Goal: Information Seeking & Learning: Check status

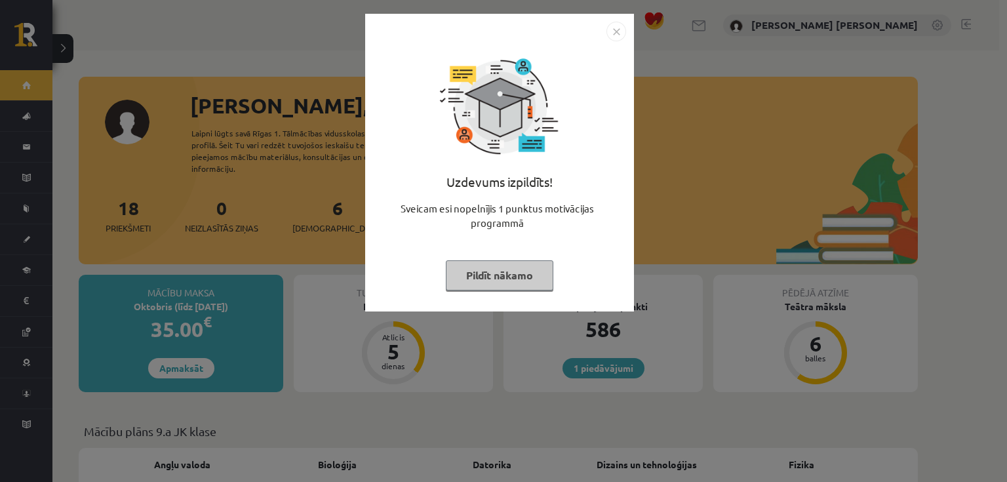
click at [611, 31] on img "Close" at bounding box center [616, 32] width 20 height 20
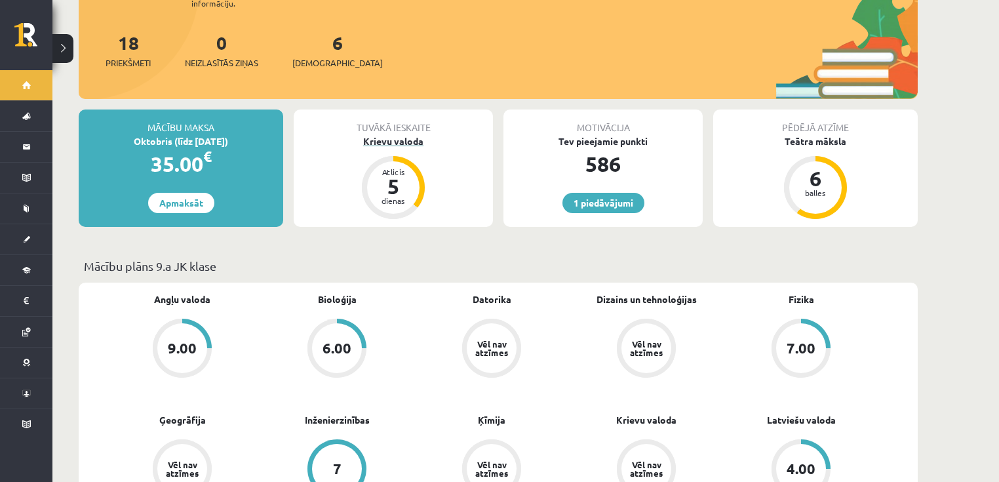
scroll to position [157, 0]
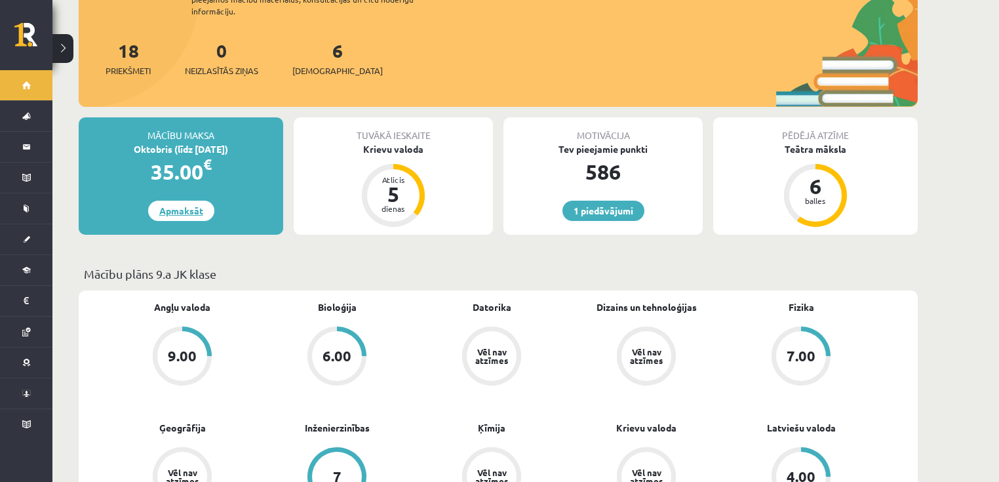
click at [199, 201] on link "Apmaksāt" at bounding box center [181, 211] width 66 height 20
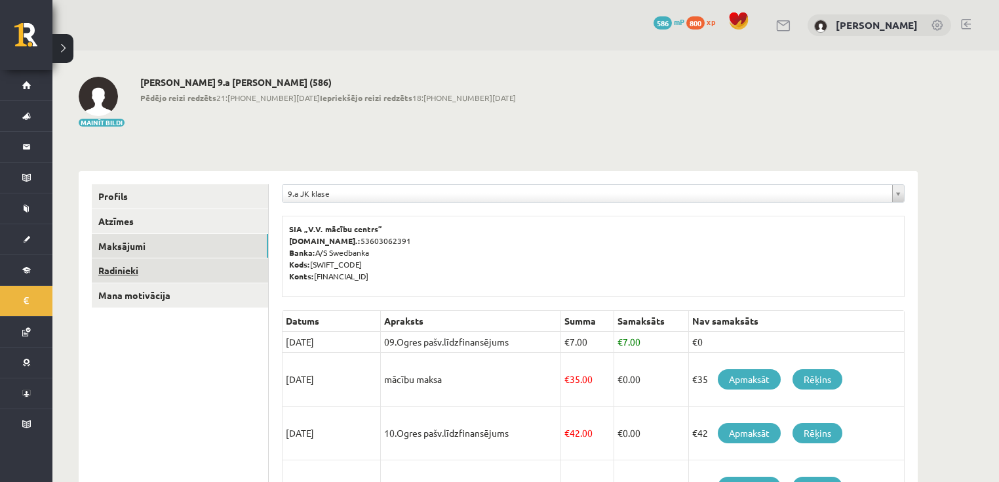
click at [125, 269] on link "Radinieki" at bounding box center [180, 270] width 176 height 24
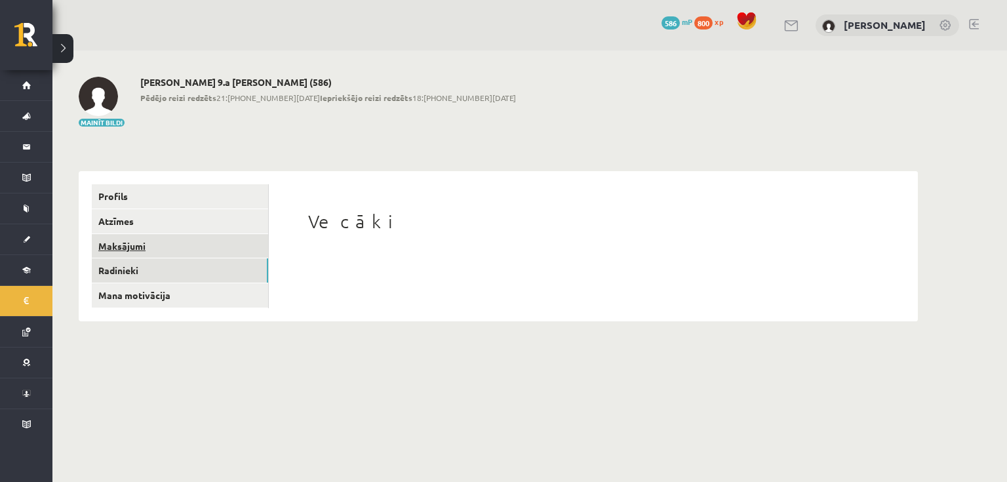
click at [139, 237] on link "Maksājumi" at bounding box center [180, 246] width 176 height 24
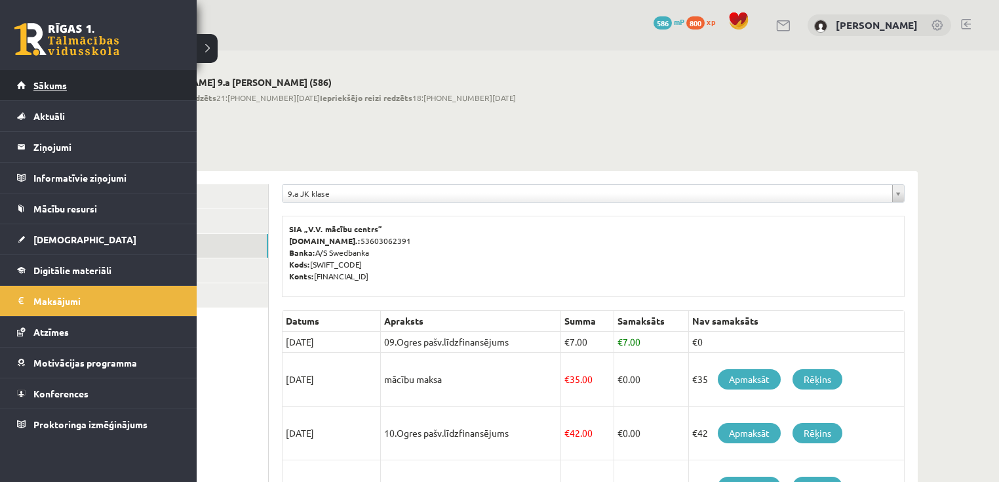
click at [50, 87] on span "Sākums" at bounding box center [49, 85] width 33 height 12
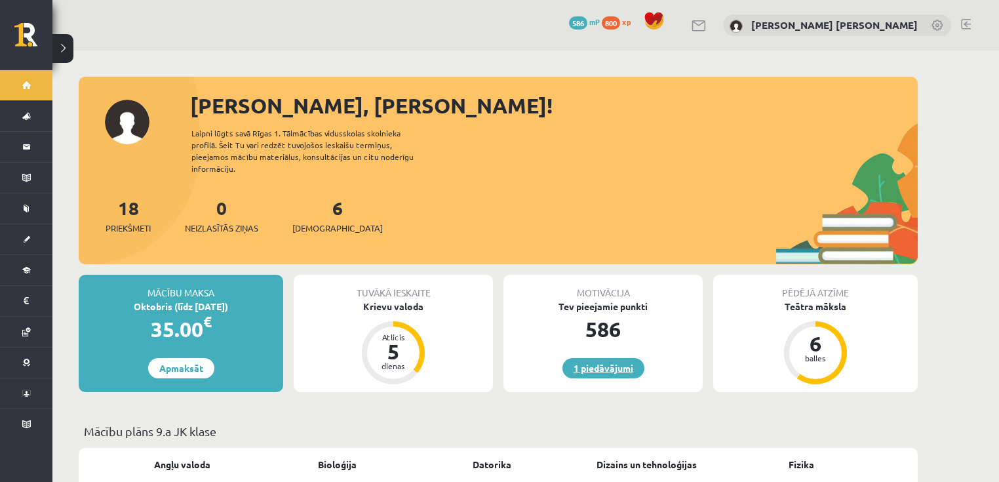
click at [602, 358] on link "1 piedāvājumi" at bounding box center [603, 368] width 82 height 20
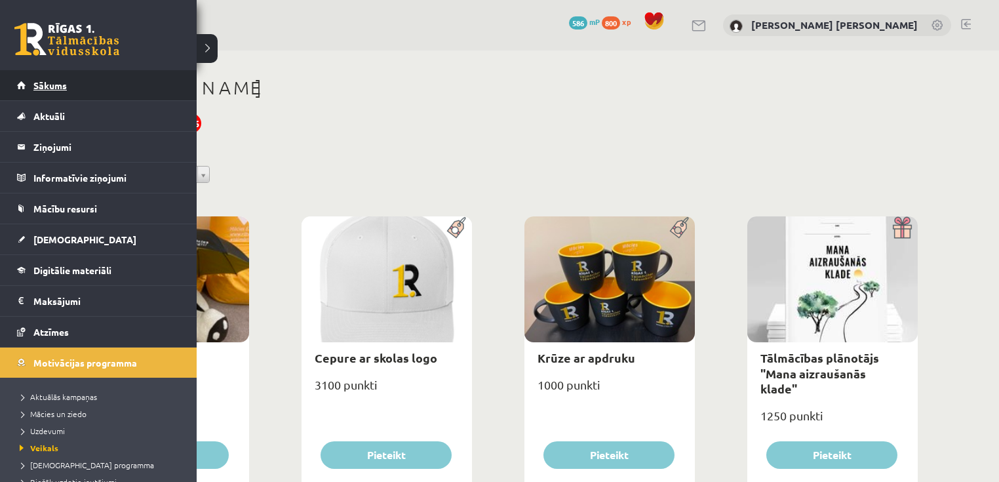
click at [46, 86] on span "Sākums" at bounding box center [49, 85] width 33 height 12
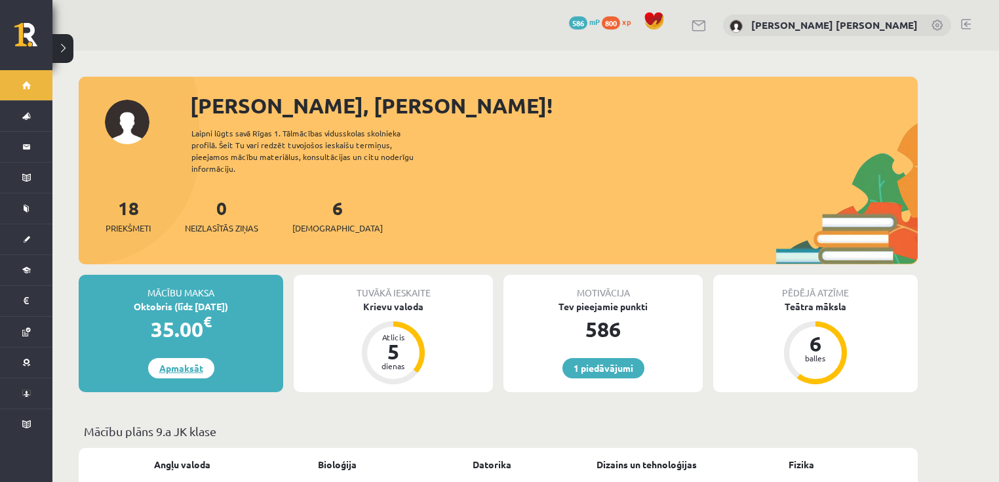
click at [197, 358] on link "Apmaksāt" at bounding box center [181, 368] width 66 height 20
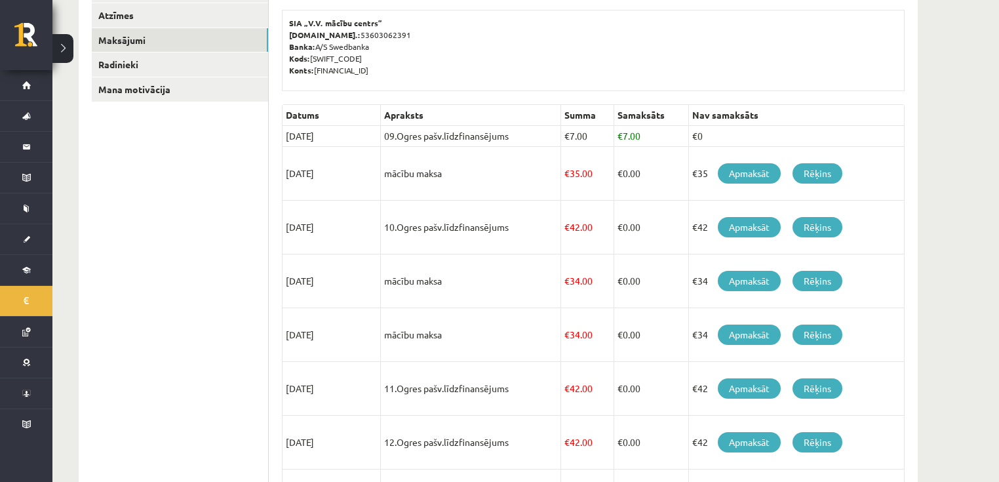
scroll to position [210, 0]
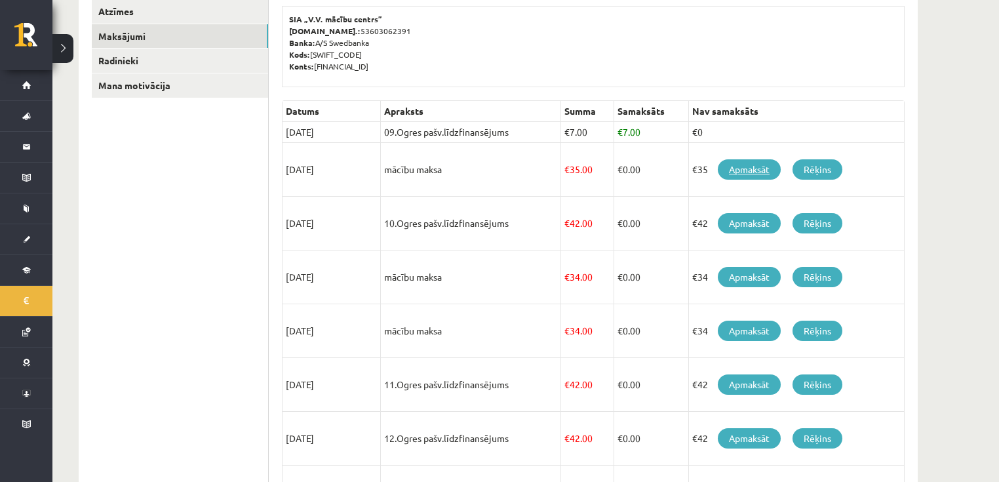
click at [751, 169] on link "Apmaksāt" at bounding box center [749, 169] width 63 height 20
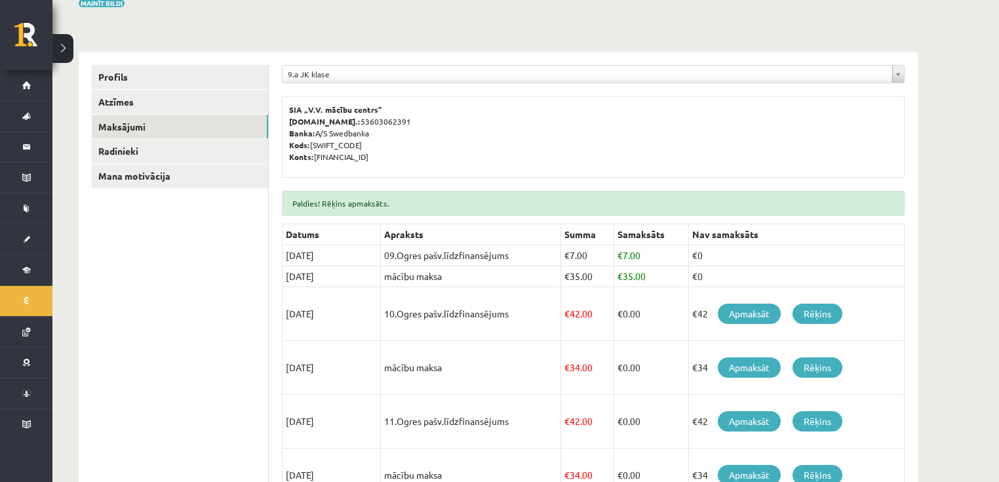
scroll to position [157, 0]
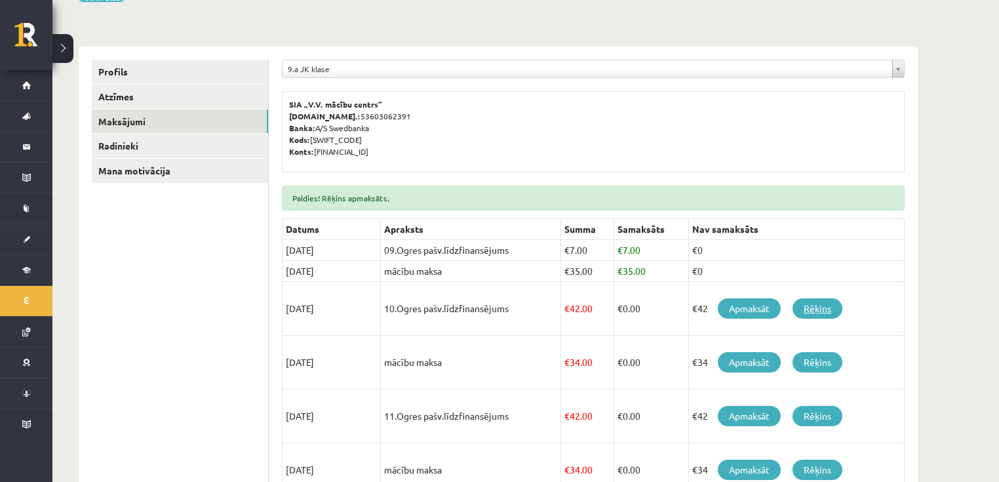
click at [820, 304] on link "Rēķins" at bounding box center [818, 308] width 50 height 20
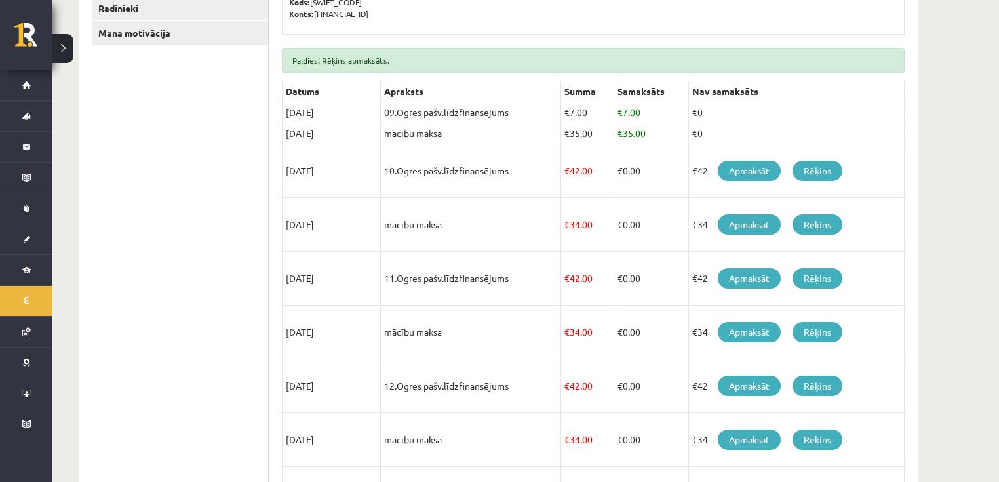
scroll to position [315, 0]
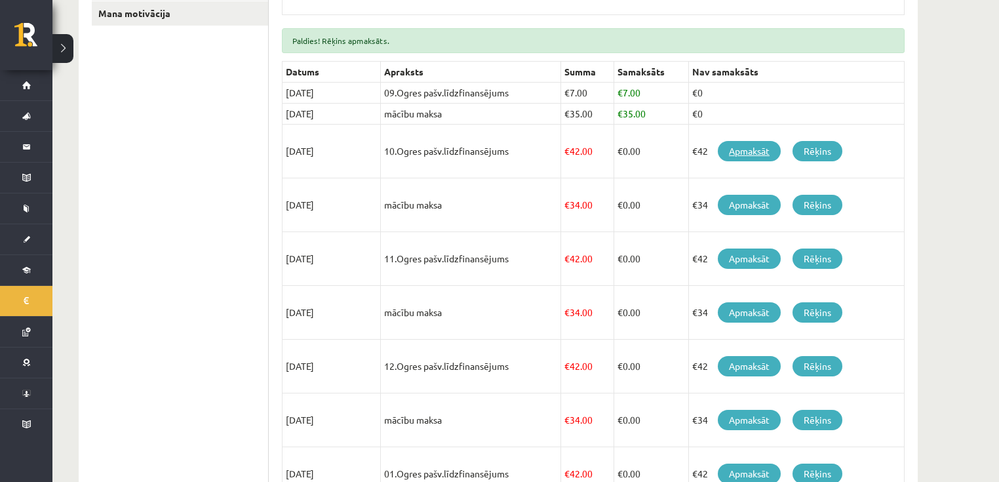
click at [738, 149] on link "Apmaksāt" at bounding box center [749, 151] width 63 height 20
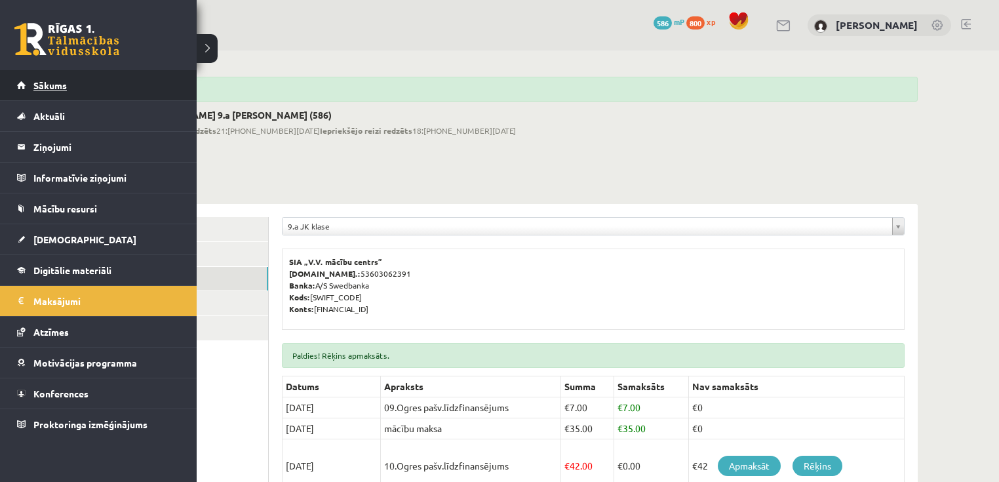
click at [57, 88] on span "Sākums" at bounding box center [49, 85] width 33 height 12
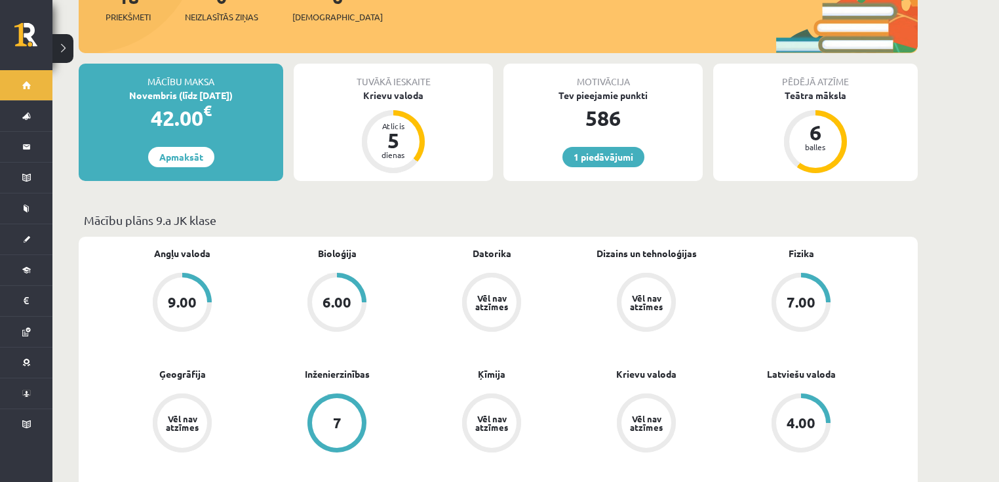
scroll to position [210, 0]
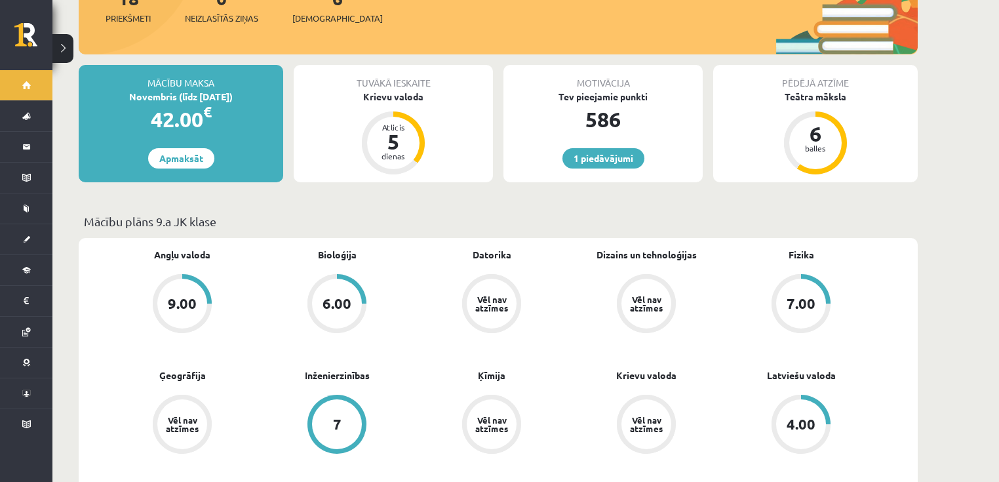
click at [197, 292] on div "9.00" at bounding box center [182, 304] width 50 height 50
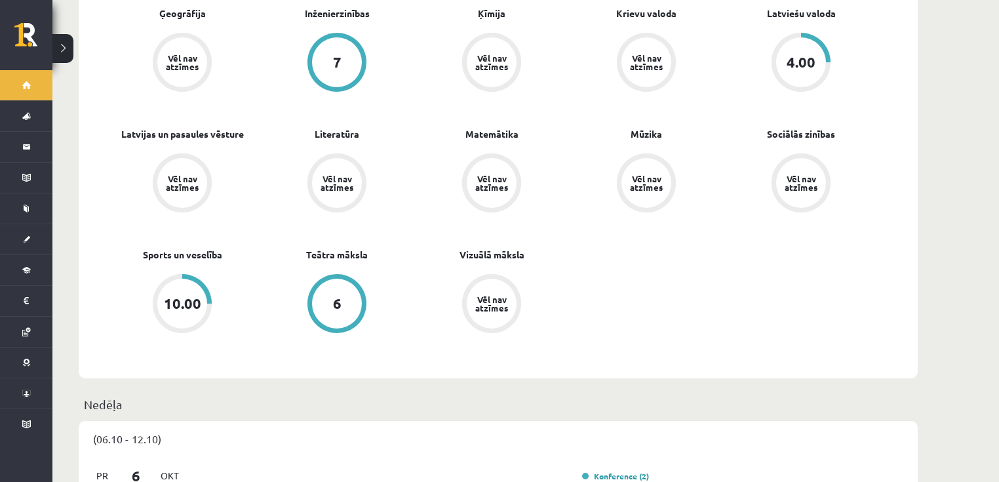
scroll to position [577, 0]
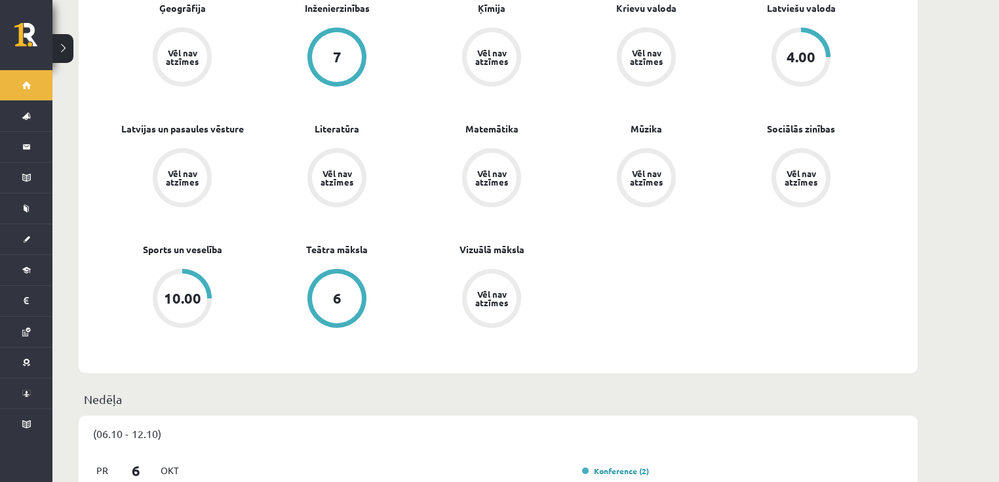
click at [197, 293] on div "10.00" at bounding box center [182, 298] width 37 height 14
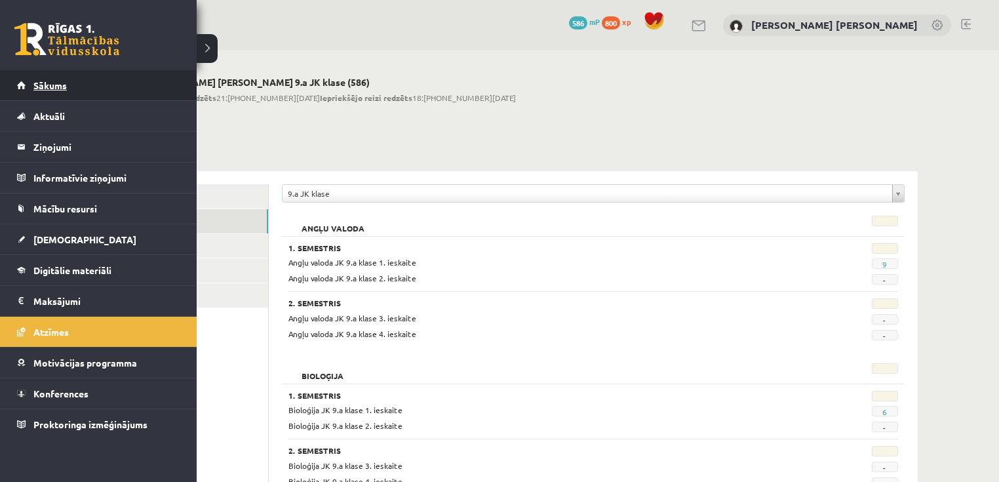
click at [73, 84] on link "Sākums" at bounding box center [98, 85] width 163 height 30
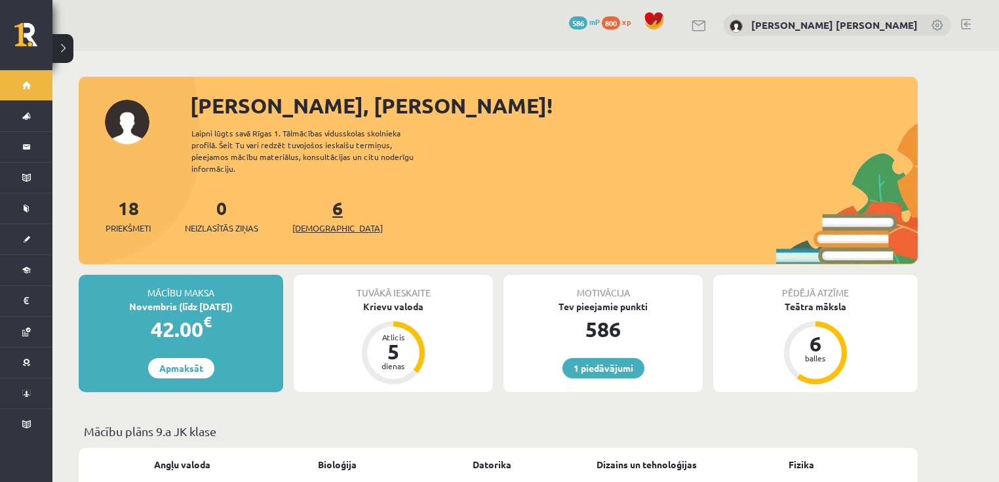
click at [323, 222] on span "[DEMOGRAPHIC_DATA]" at bounding box center [337, 228] width 90 height 13
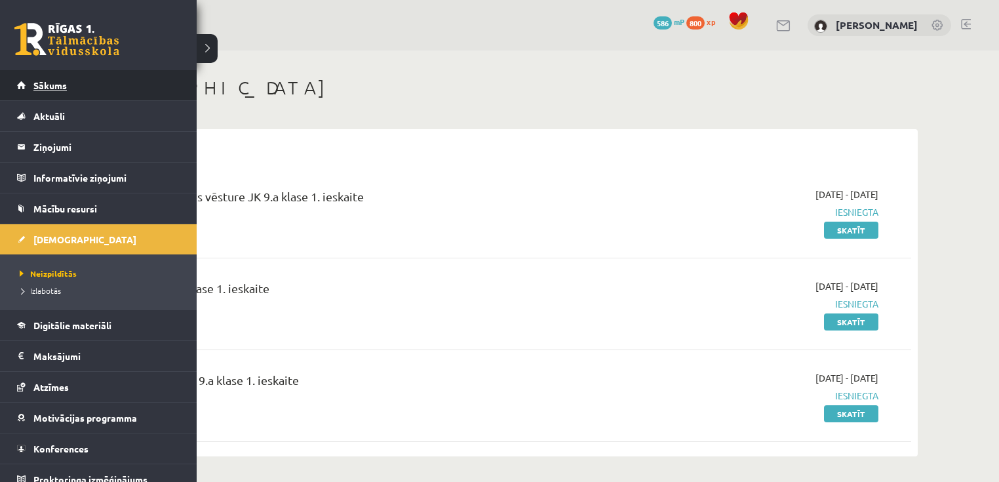
click at [60, 81] on span "Sākums" at bounding box center [49, 85] width 33 height 12
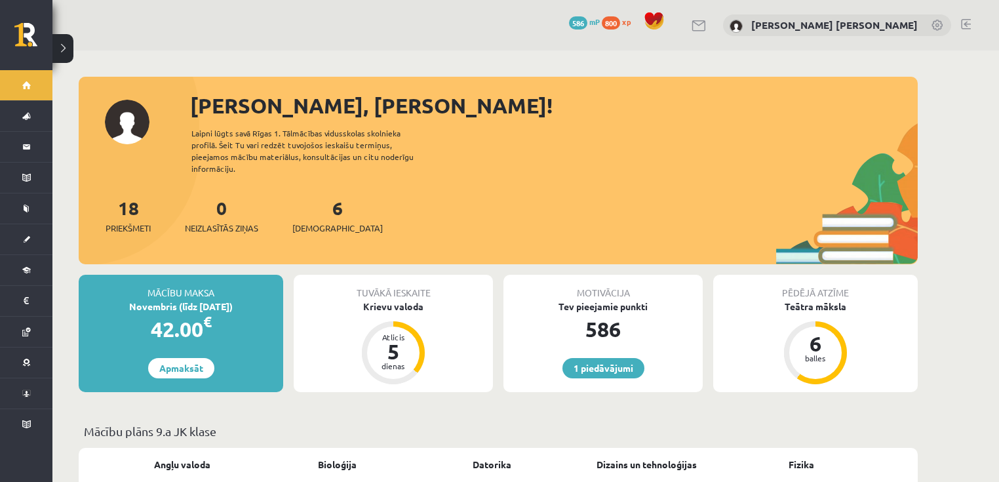
drag, startPoint x: 200, startPoint y: 355, endPoint x: 217, endPoint y: 357, distance: 17.1
click at [201, 358] on link "Apmaksāt" at bounding box center [181, 368] width 66 height 20
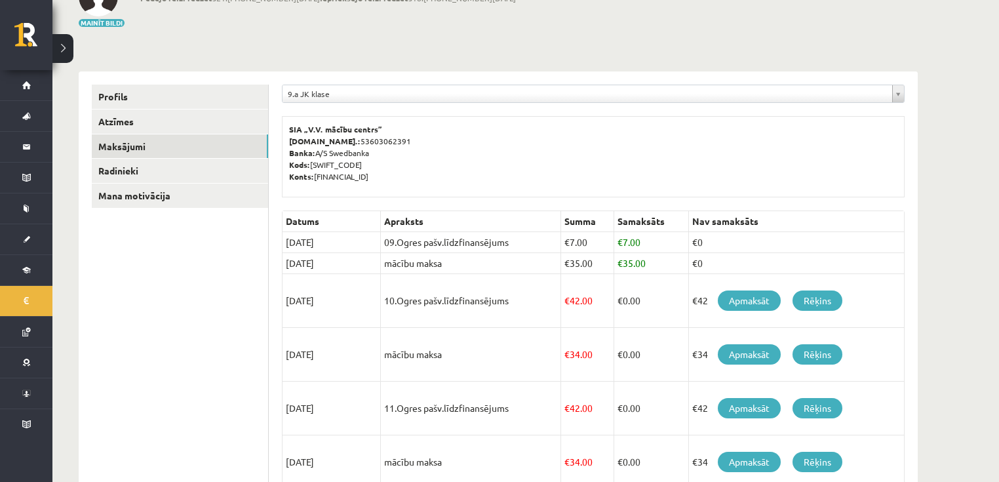
scroll to position [105, 0]
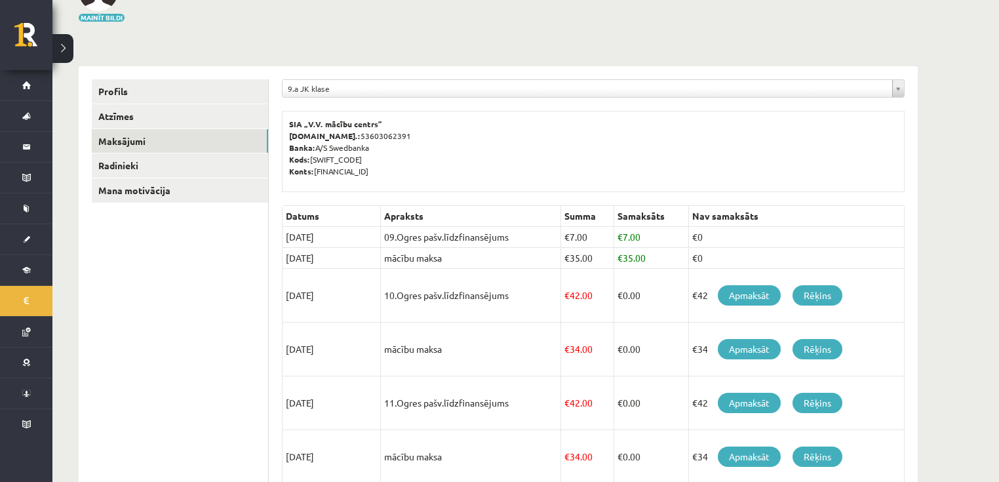
click at [583, 299] on td "€ 42.00" at bounding box center [587, 296] width 53 height 54
drag, startPoint x: 564, startPoint y: 296, endPoint x: 606, endPoint y: 302, distance: 42.4
click at [606, 302] on td "€ 42.00" at bounding box center [587, 296] width 53 height 54
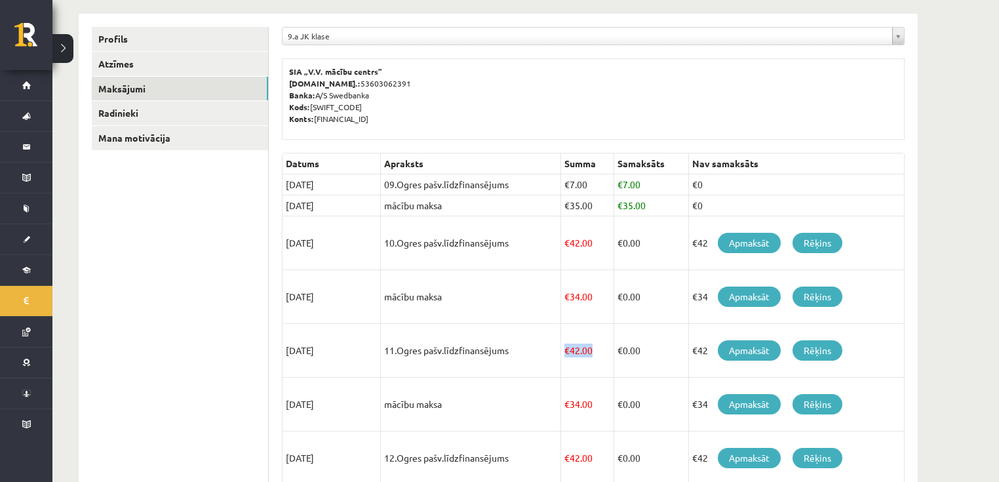
drag, startPoint x: 587, startPoint y: 360, endPoint x: 598, endPoint y: 362, distance: 10.7
click at [611, 361] on td "€ 42.00" at bounding box center [587, 351] width 53 height 54
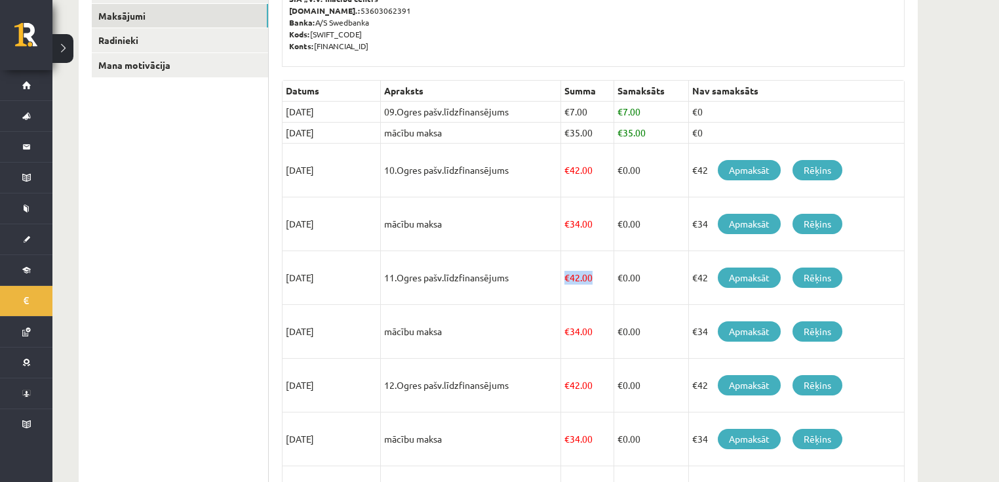
scroll to position [262, 0]
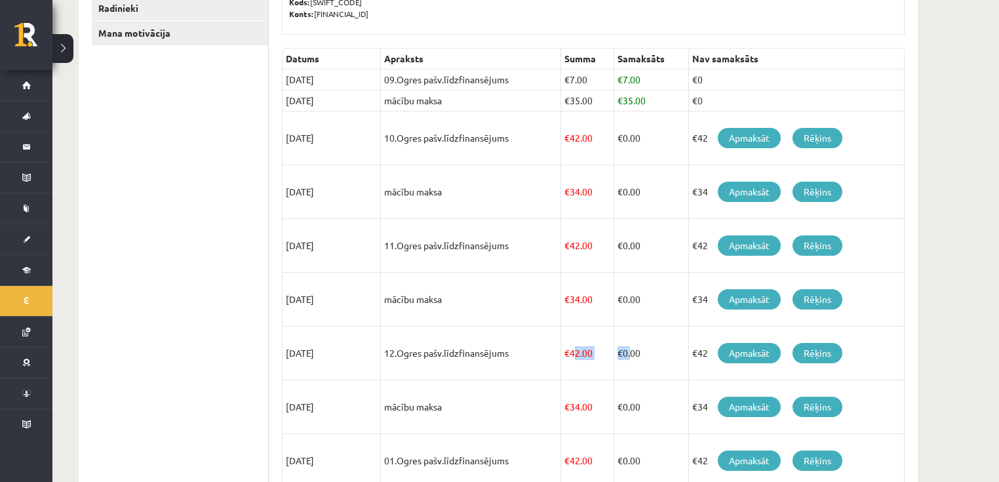
drag, startPoint x: 573, startPoint y: 361, endPoint x: 631, endPoint y: 355, distance: 57.9
click at [632, 357] on tr "15/01/2026 12.Ogres pašv.līdzfinansējums € 42.00 € 0.00 €42 Apmaksāt Rēķins" at bounding box center [594, 353] width 622 height 54
drag, startPoint x: 665, startPoint y: 361, endPoint x: 766, endPoint y: 359, distance: 101.6
click at [667, 361] on td "€ 0.00" at bounding box center [651, 353] width 75 height 54
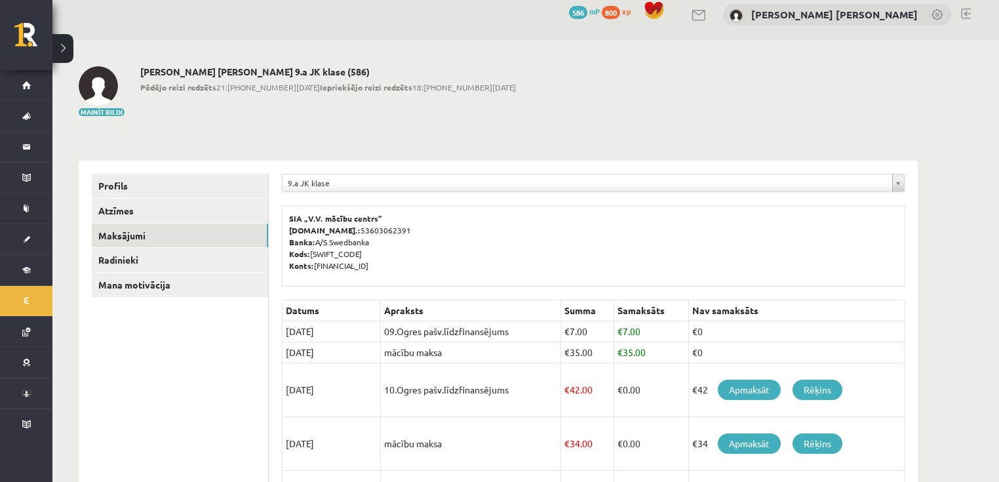
scroll to position [0, 0]
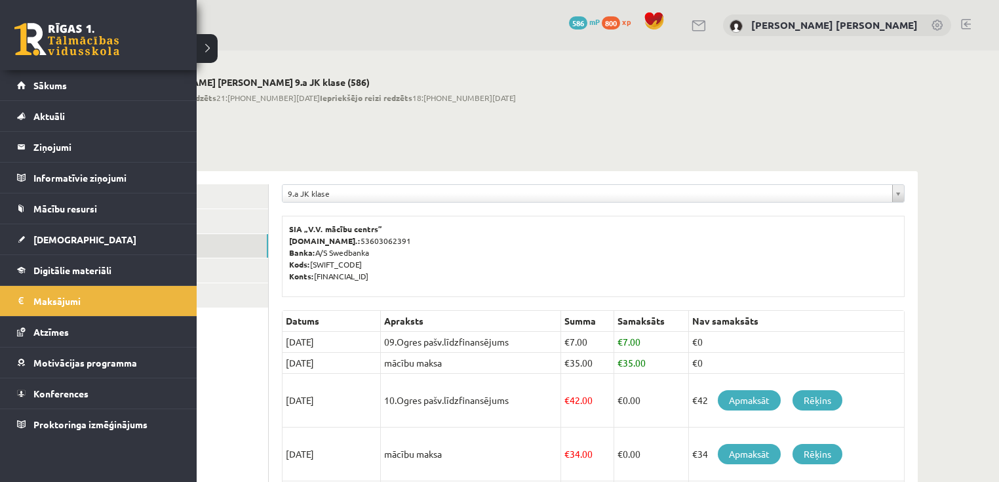
click at [47, 31] on link at bounding box center [66, 39] width 105 height 33
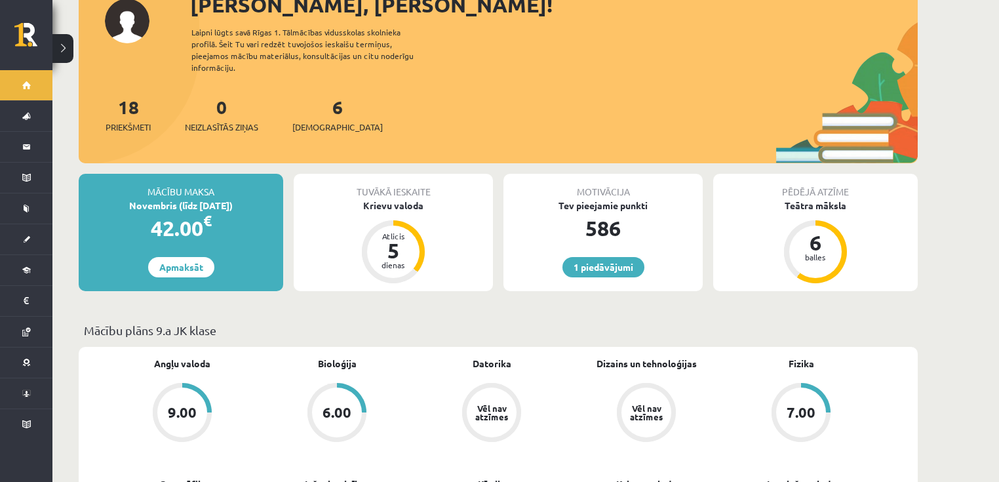
scroll to position [105, 0]
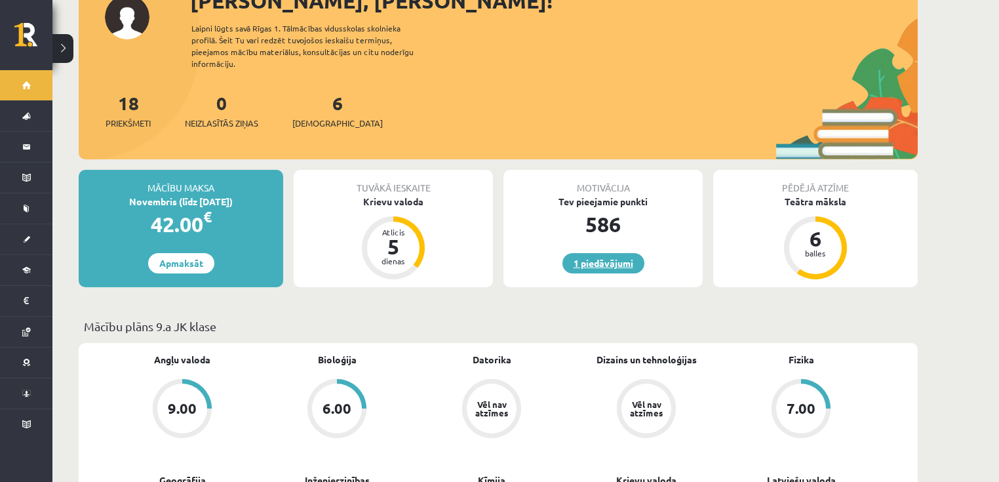
click at [614, 253] on link "1 piedāvājumi" at bounding box center [603, 263] width 82 height 20
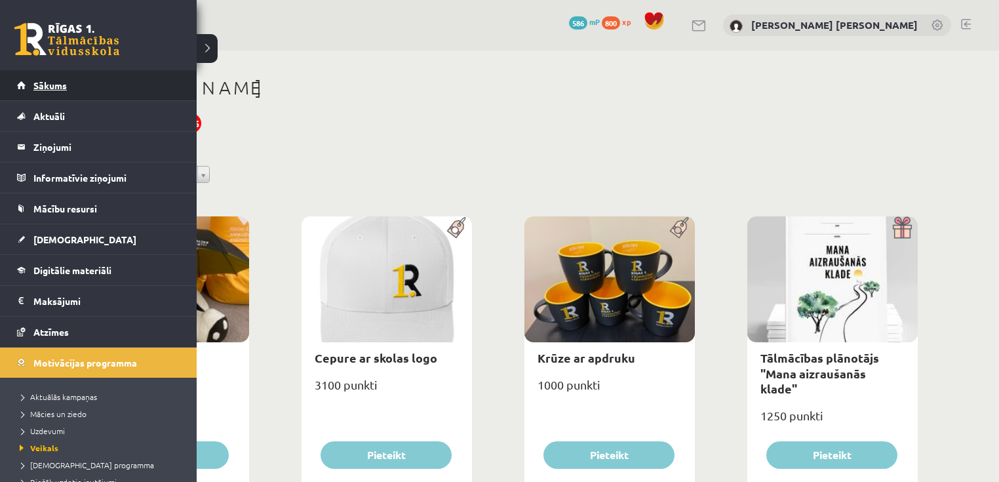
click at [39, 85] on span "Sākums" at bounding box center [49, 85] width 33 height 12
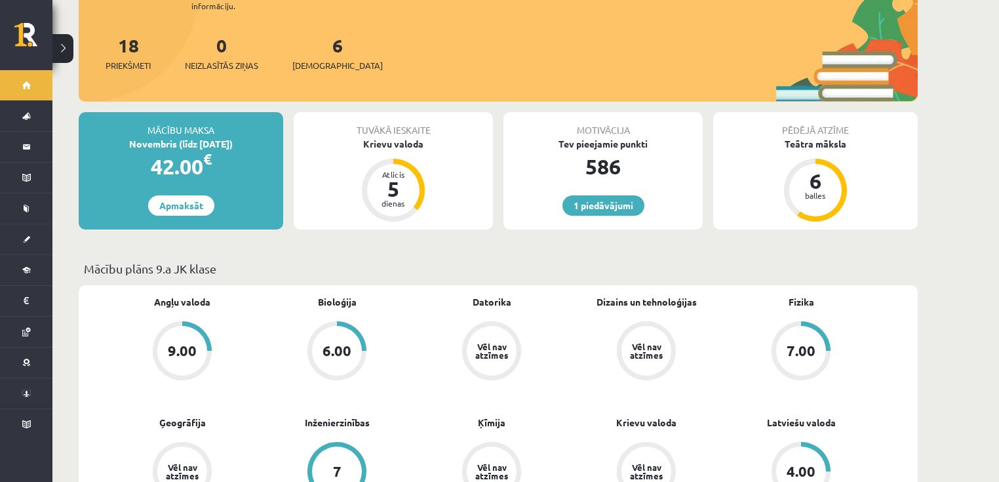
scroll to position [105, 0]
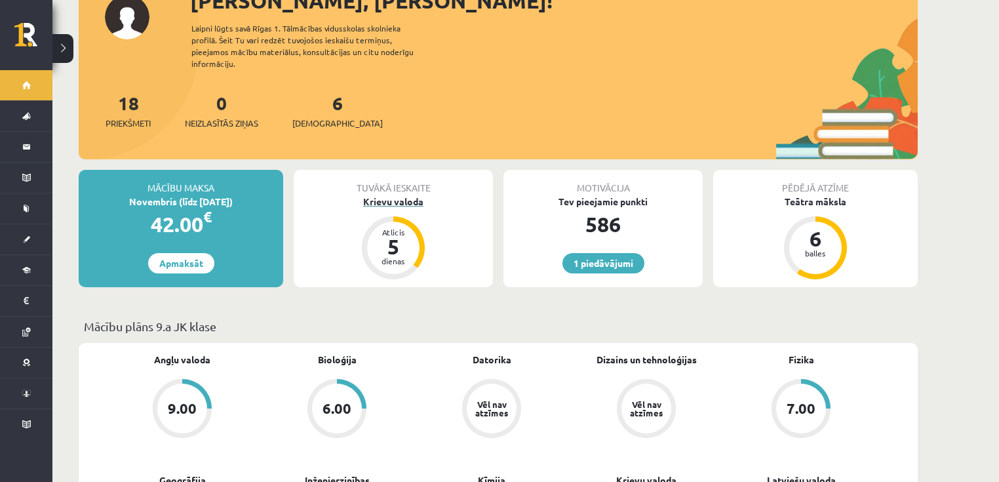
click at [395, 195] on div "Krievu valoda" at bounding box center [393, 202] width 199 height 14
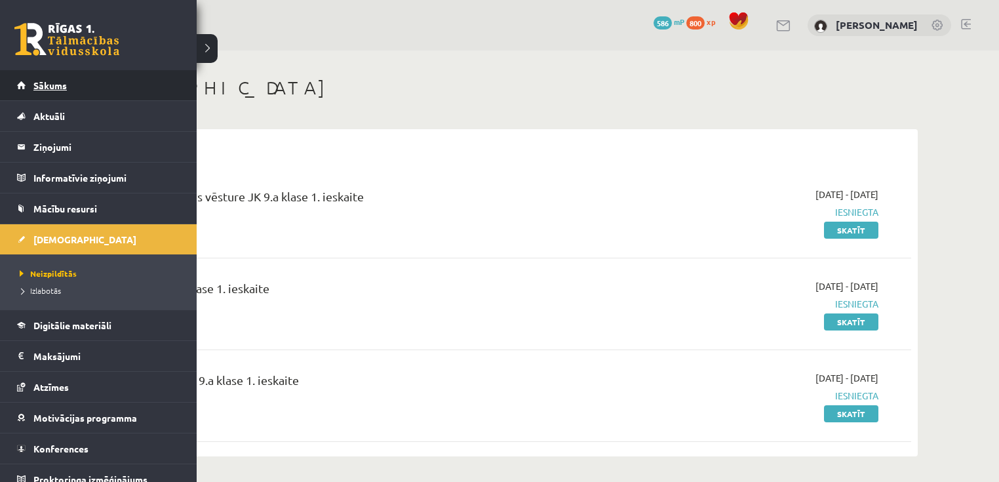
click at [54, 85] on span "Sākums" at bounding box center [49, 85] width 33 height 12
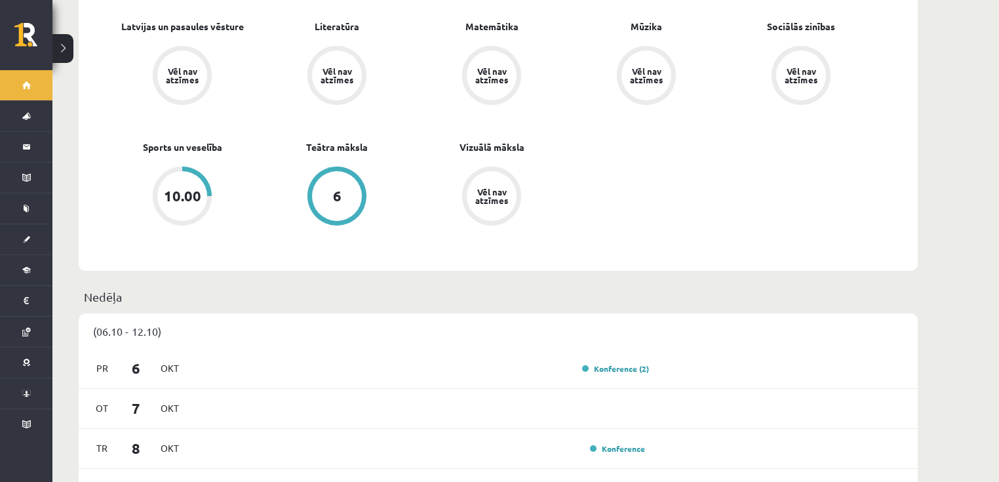
scroll to position [682, 0]
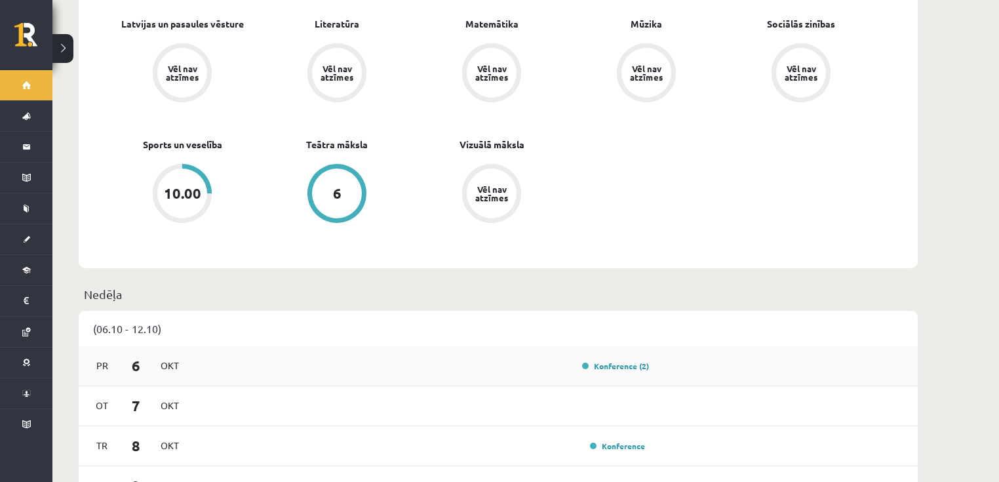
click at [625, 359] on div "Konference (2)" at bounding box center [612, 365] width 73 height 13
click at [627, 361] on link "Konference (2)" at bounding box center [615, 366] width 67 height 10
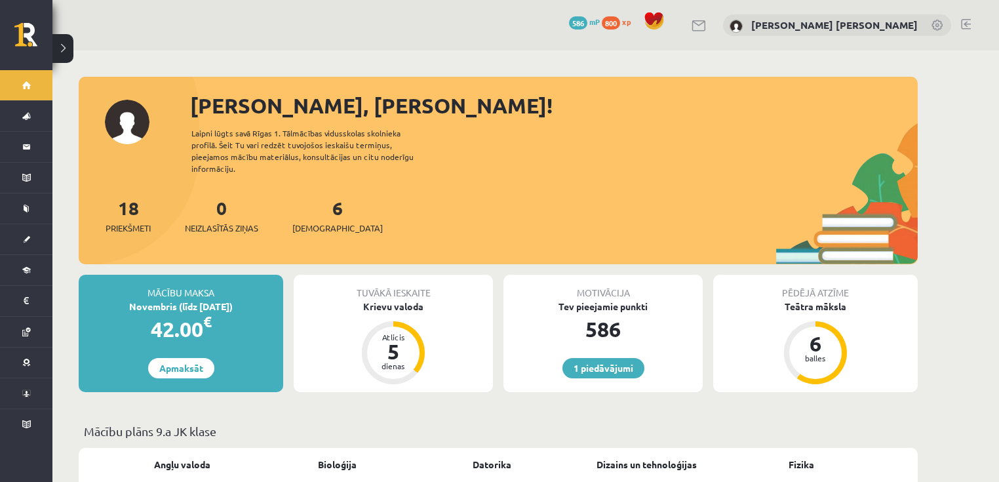
scroll to position [682, 0]
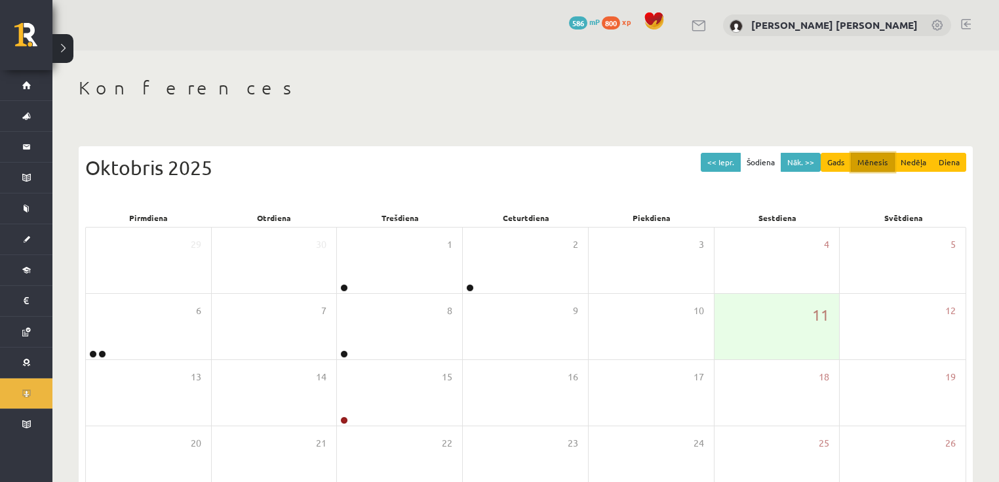
click at [871, 157] on button "Mēnesis" at bounding box center [873, 162] width 44 height 19
click at [836, 162] on button "Gads" at bounding box center [836, 162] width 31 height 19
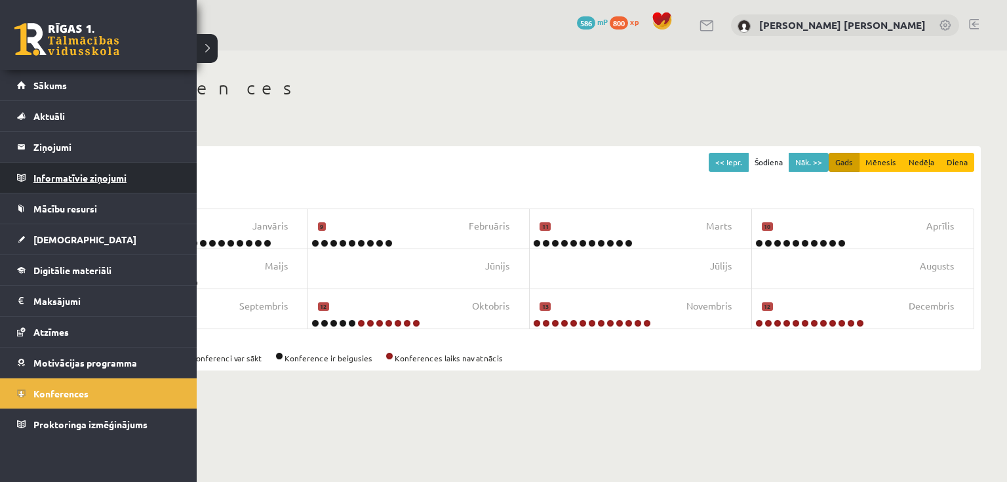
click at [81, 182] on legend "Informatīvie ziņojumi 0" at bounding box center [106, 178] width 147 height 30
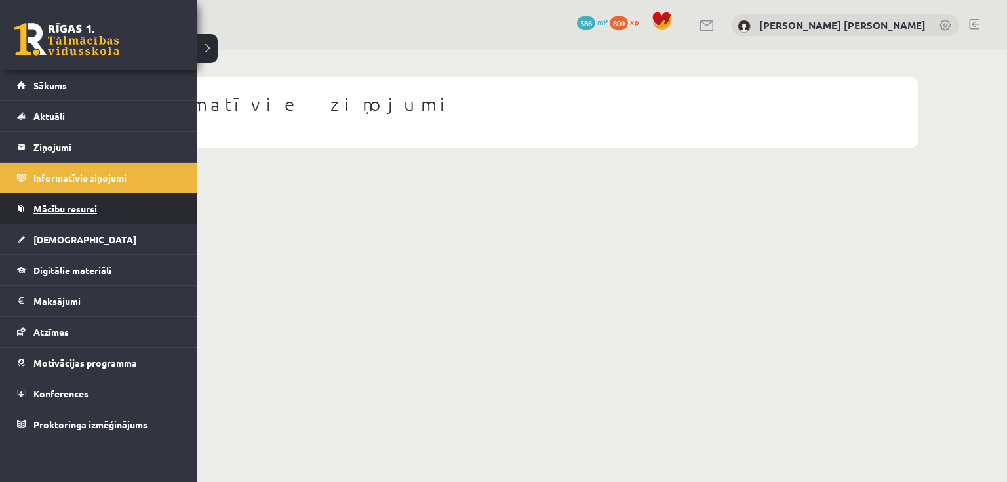
click at [80, 208] on span "Mācību resursi" at bounding box center [65, 209] width 64 height 12
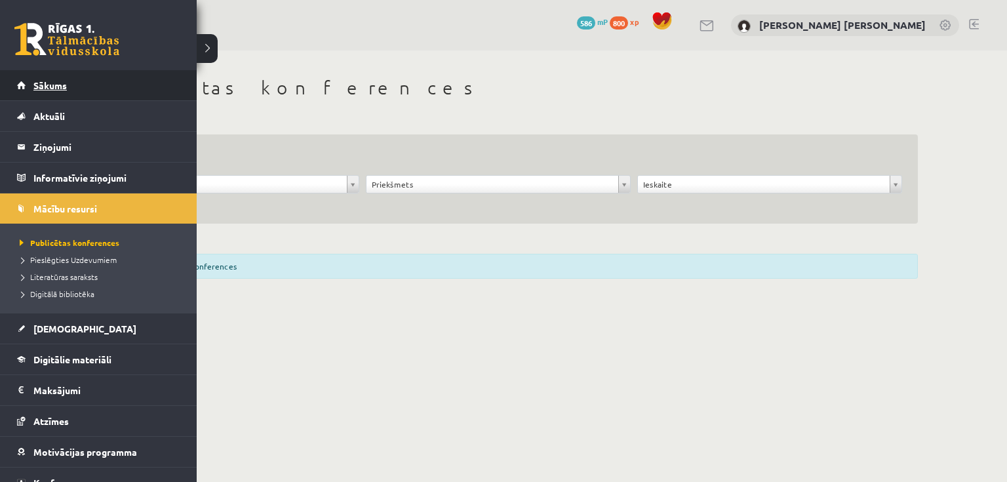
click at [47, 85] on span "Sākums" at bounding box center [49, 85] width 33 height 12
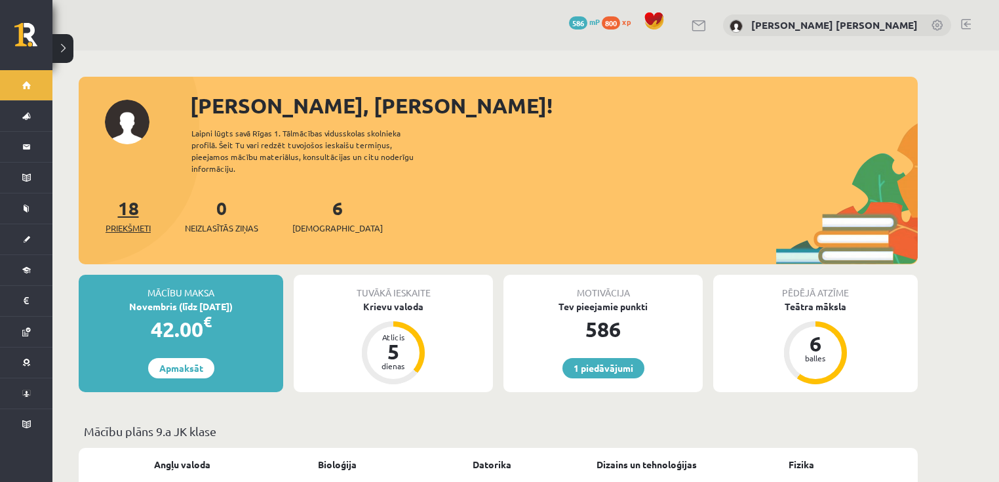
click at [122, 205] on link "18 Priekšmeti" at bounding box center [128, 215] width 45 height 39
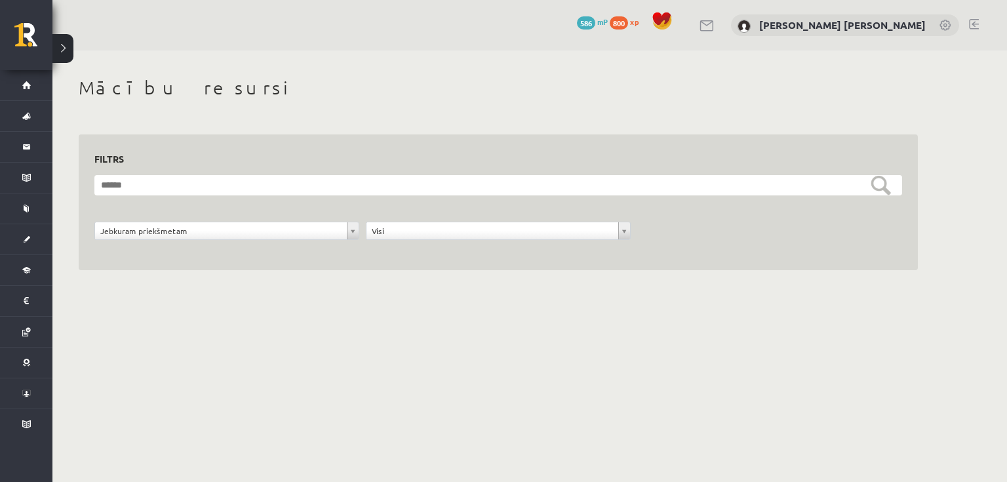
click at [265, 240] on div "**********" at bounding box center [226, 234] width 271 height 25
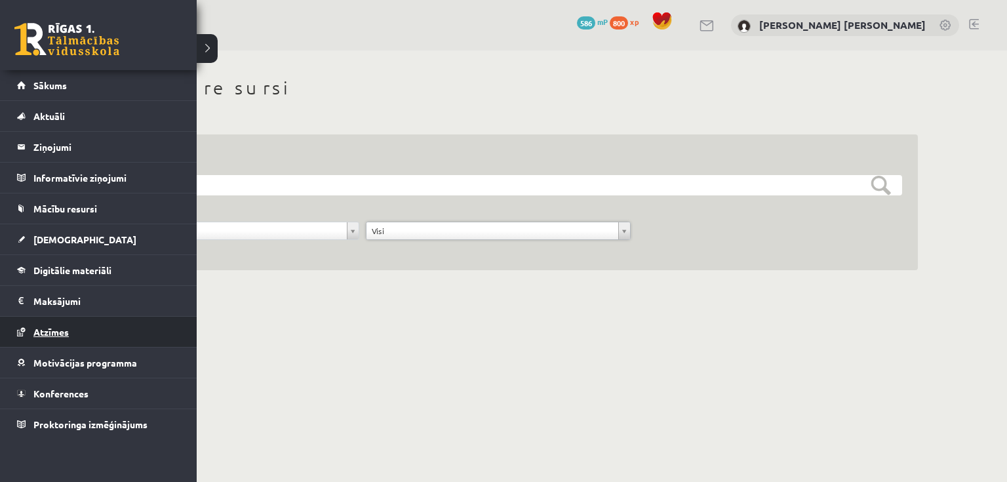
click at [58, 334] on span "Atzīmes" at bounding box center [50, 332] width 35 height 12
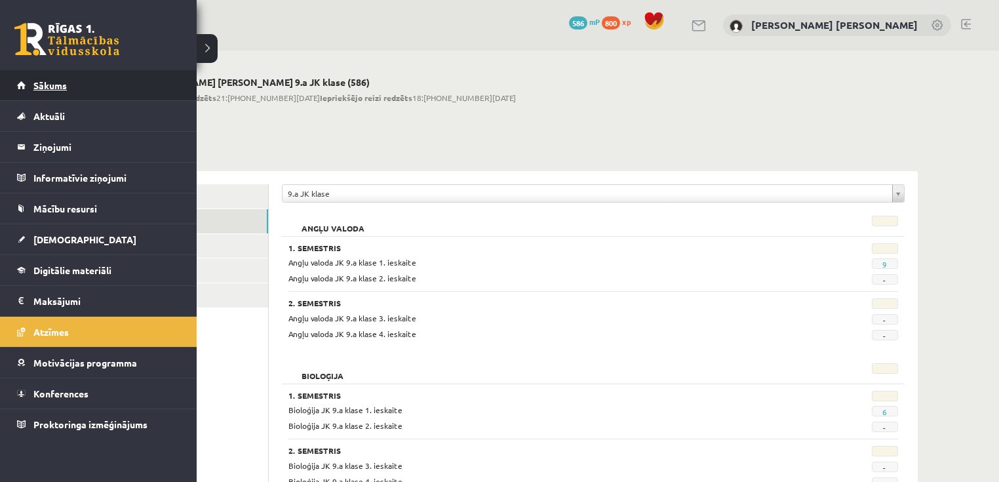
click at [60, 88] on span "Sākums" at bounding box center [49, 85] width 33 height 12
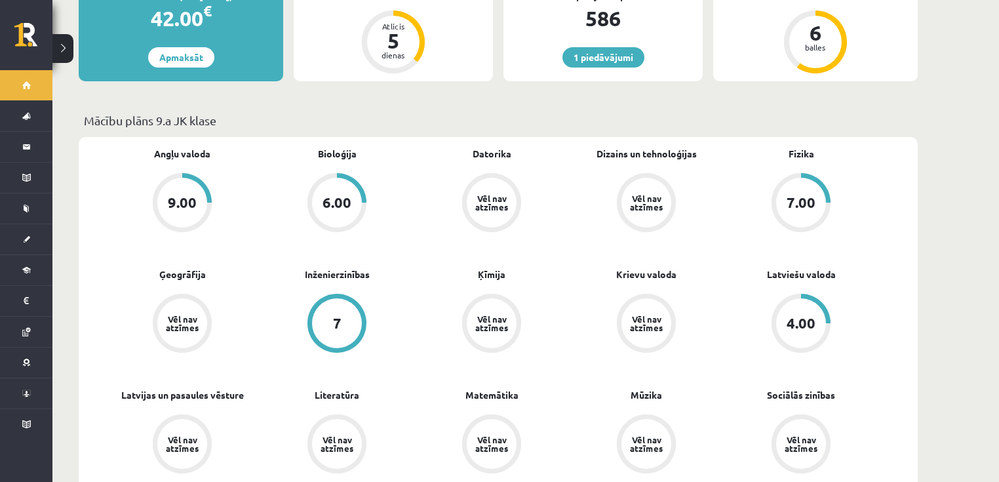
scroll to position [315, 0]
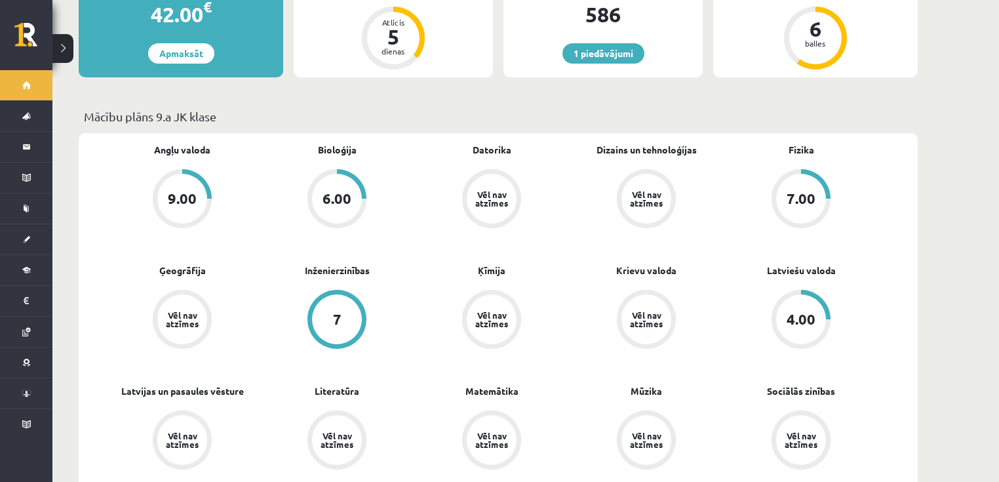
click at [806, 312] on div "4.00" at bounding box center [801, 319] width 29 height 14
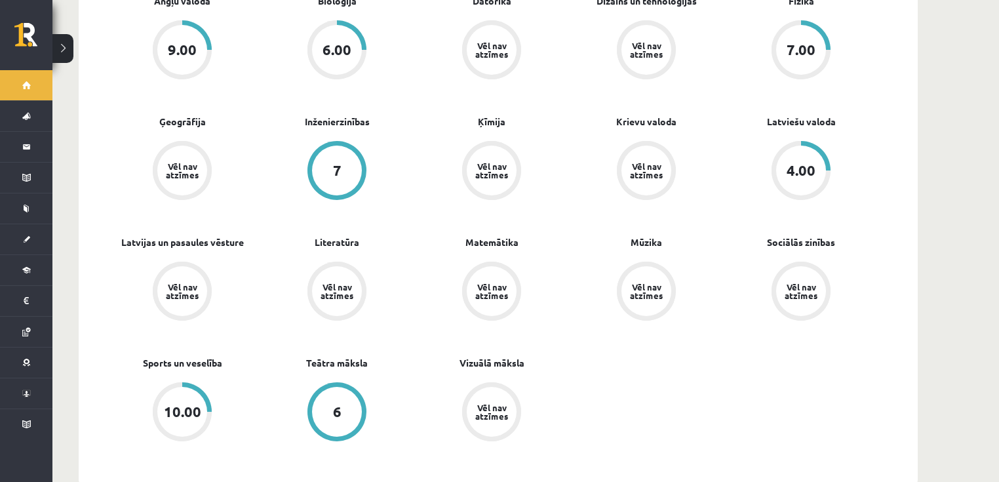
scroll to position [468, 0]
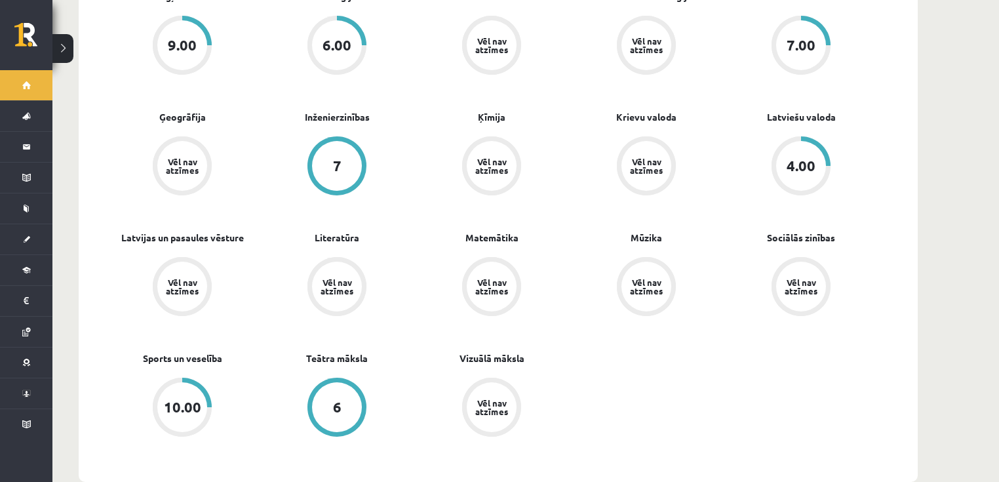
click at [169, 382] on div "10.00" at bounding box center [182, 407] width 50 height 50
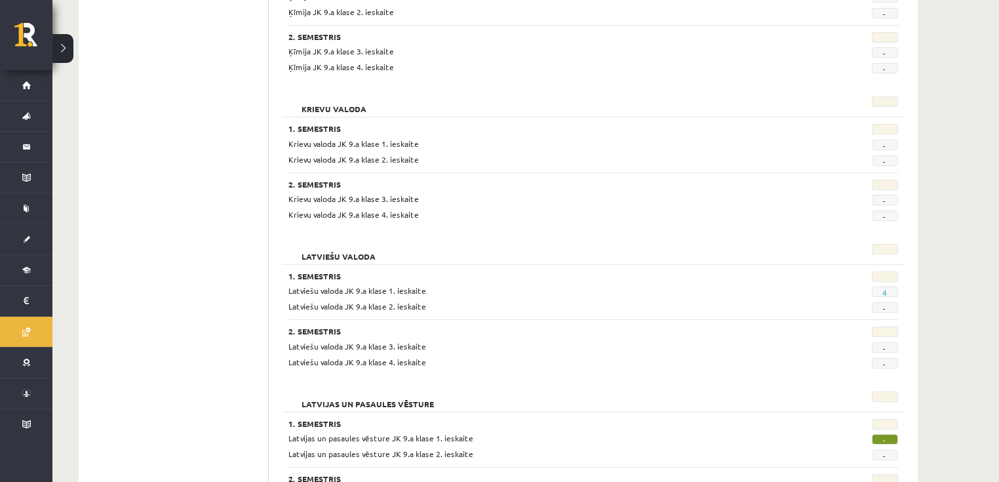
scroll to position [1468, 0]
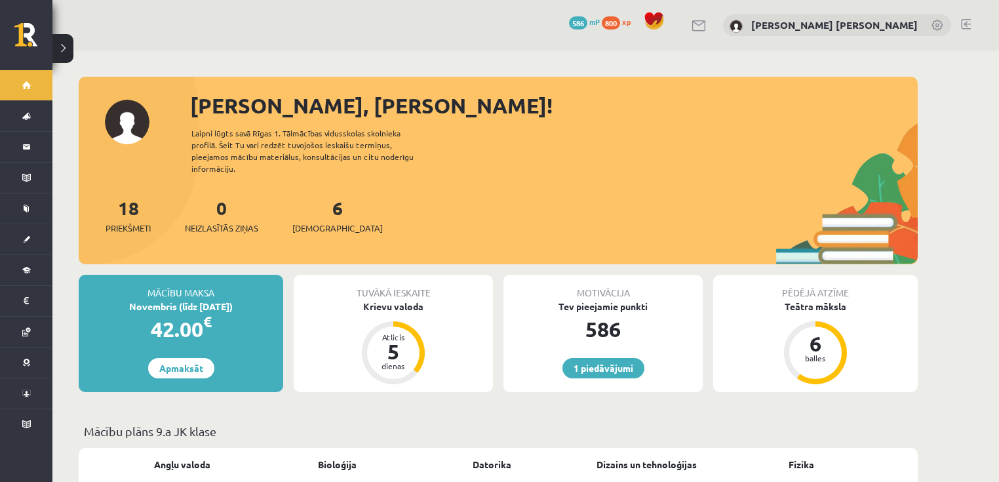
click at [935, 24] on link at bounding box center [937, 26] width 13 height 13
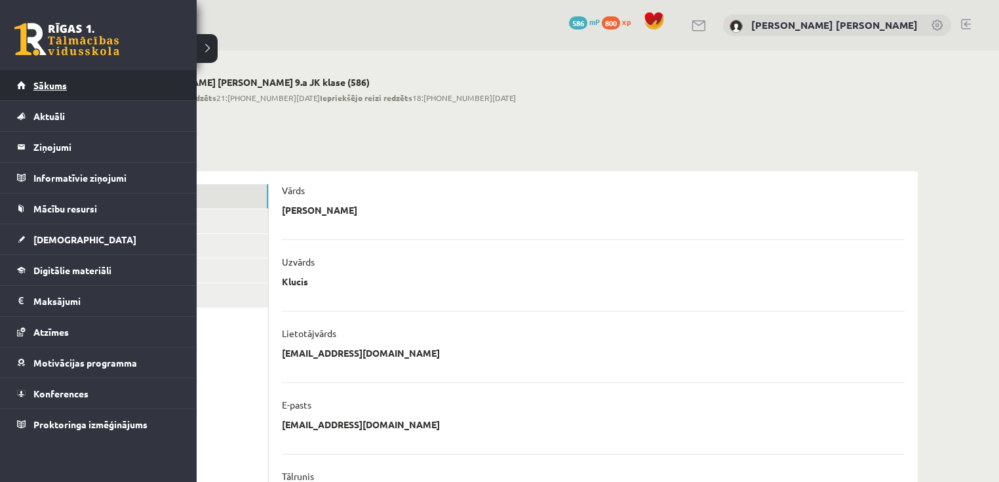
click at [60, 85] on span "Sākums" at bounding box center [49, 85] width 33 height 12
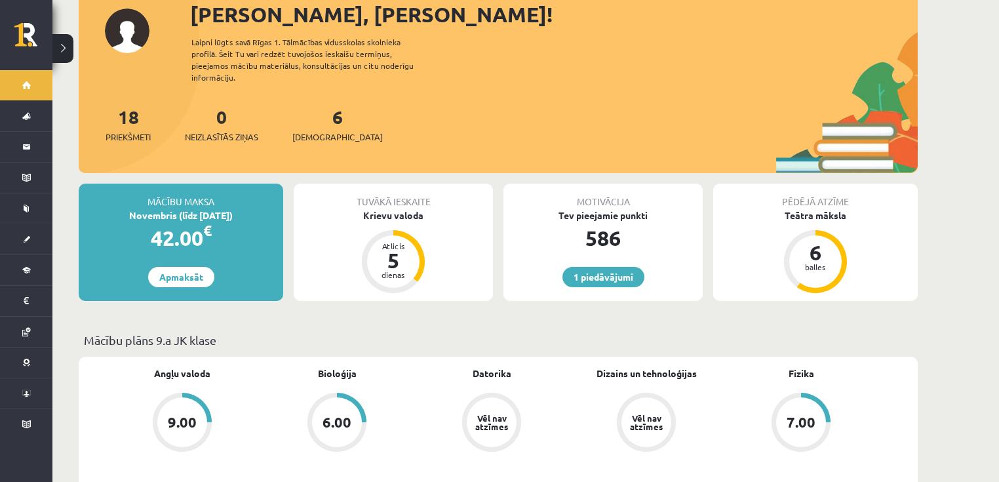
scroll to position [52, 0]
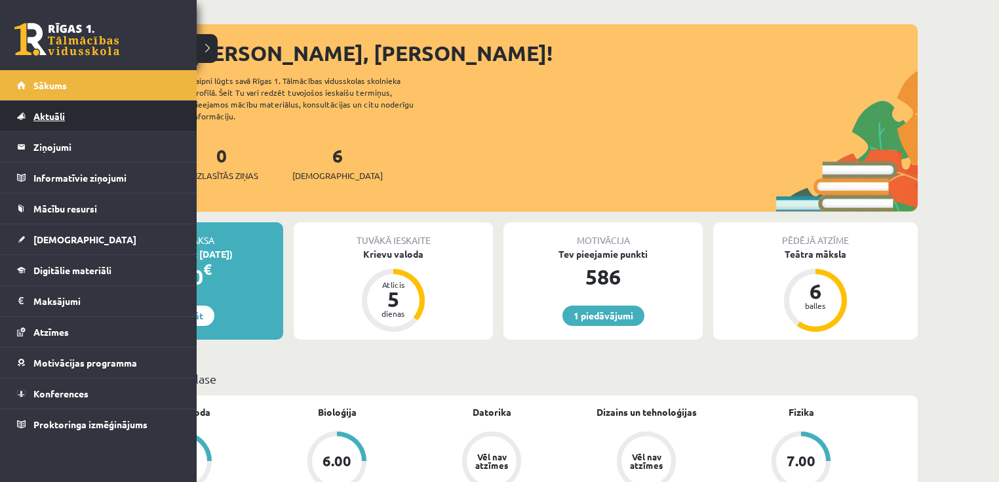
click at [55, 113] on span "Aktuāli" at bounding box center [48, 116] width 31 height 12
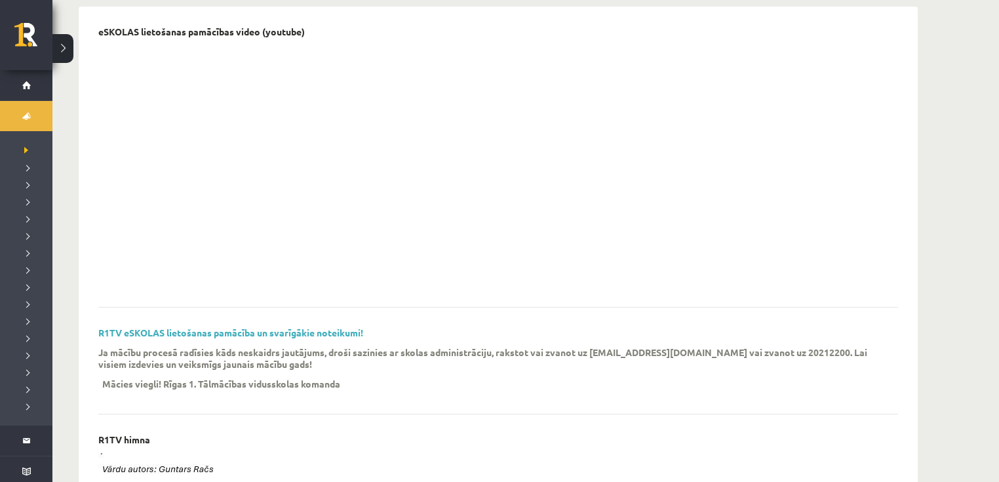
scroll to position [105, 0]
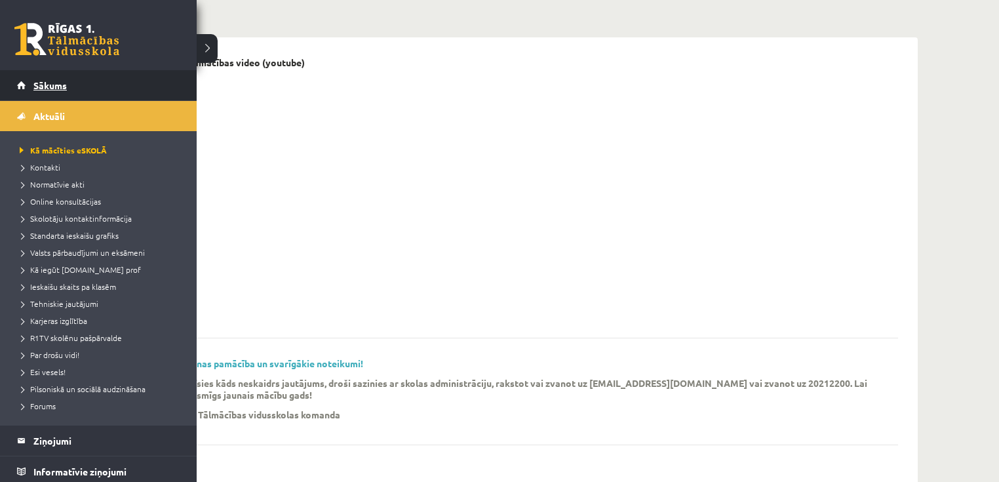
click at [56, 86] on span "Sākums" at bounding box center [49, 85] width 33 height 12
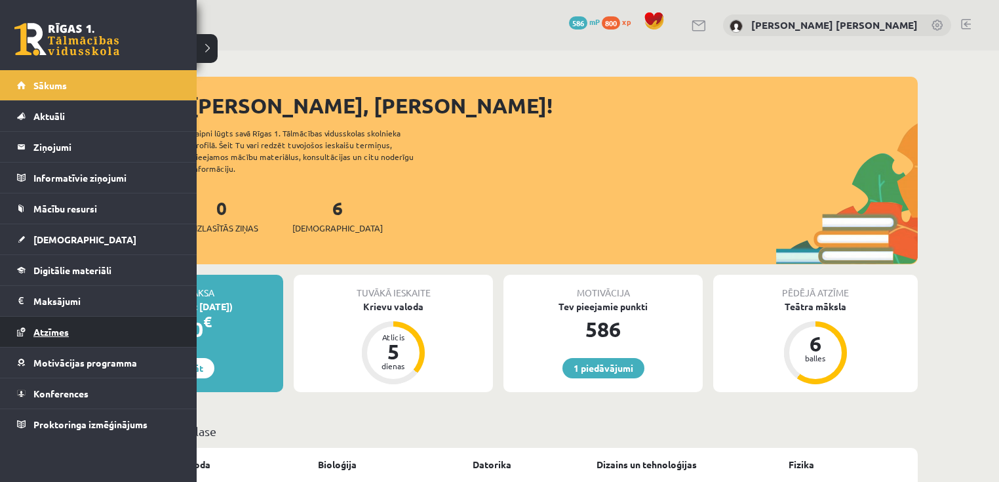
click at [61, 329] on span "Atzīmes" at bounding box center [50, 332] width 35 height 12
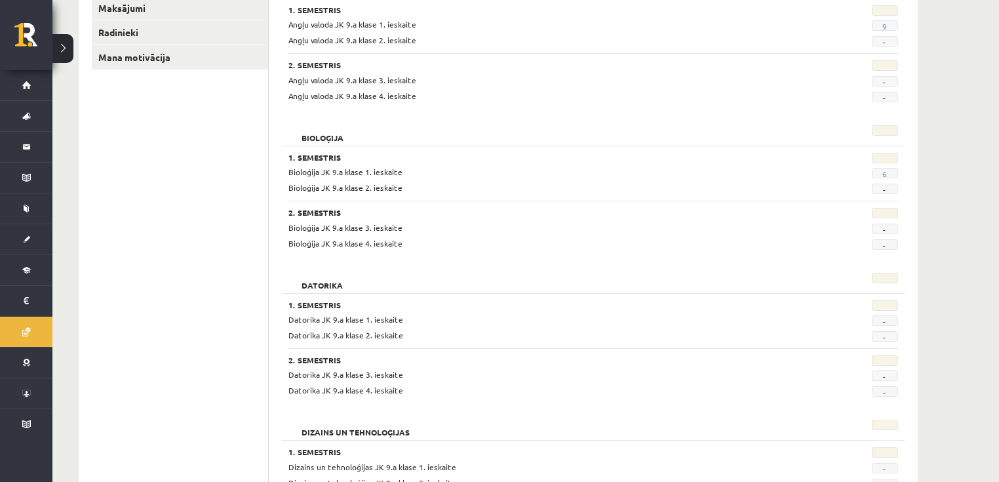
scroll to position [210, 0]
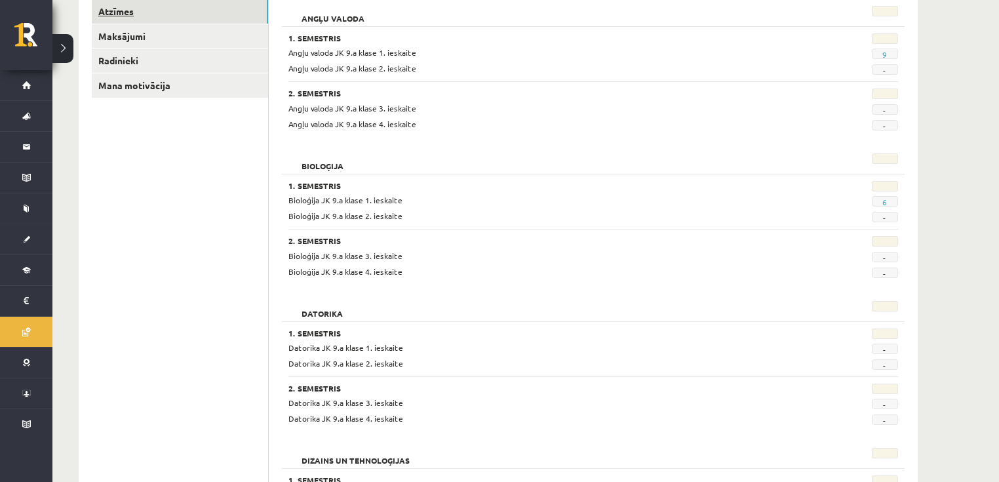
click at [116, 10] on link "Atzīmes" at bounding box center [180, 11] width 176 height 24
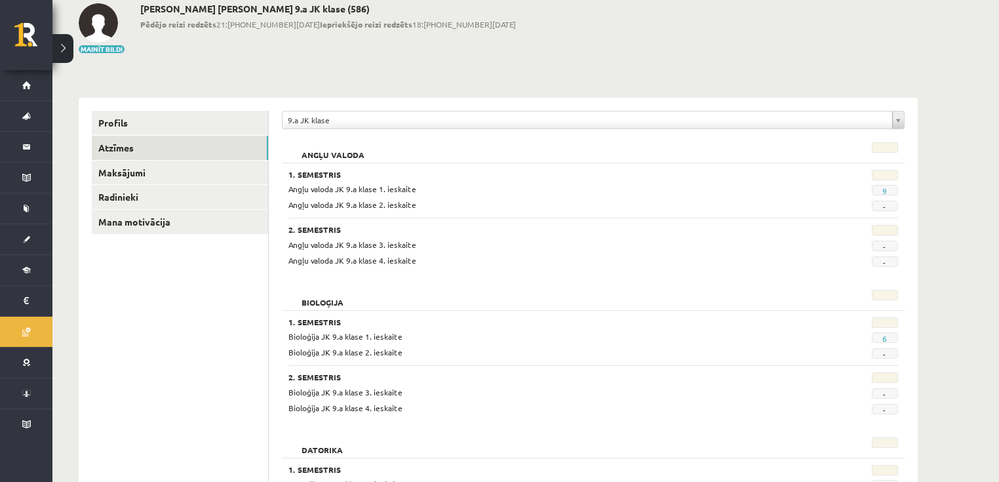
scroll to position [0, 0]
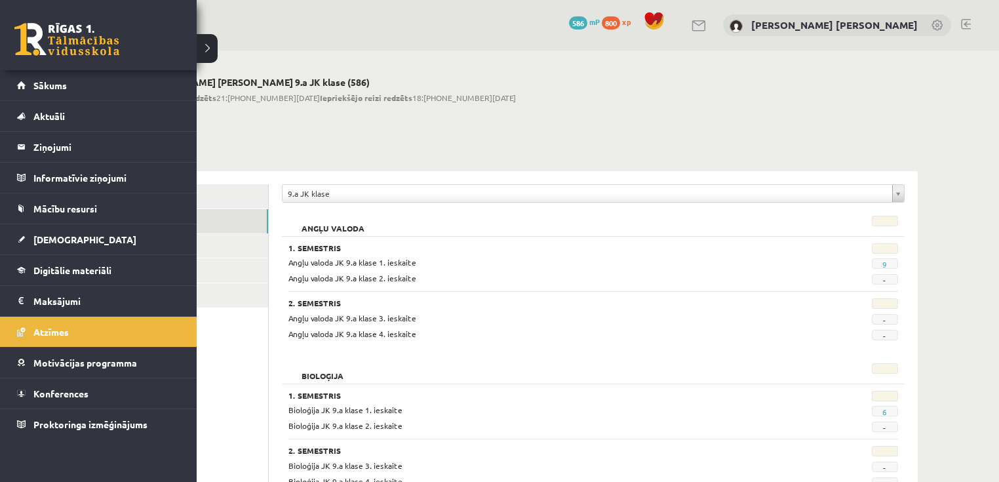
click at [42, 35] on link at bounding box center [66, 39] width 105 height 33
